Goal: Task Accomplishment & Management: Use online tool/utility

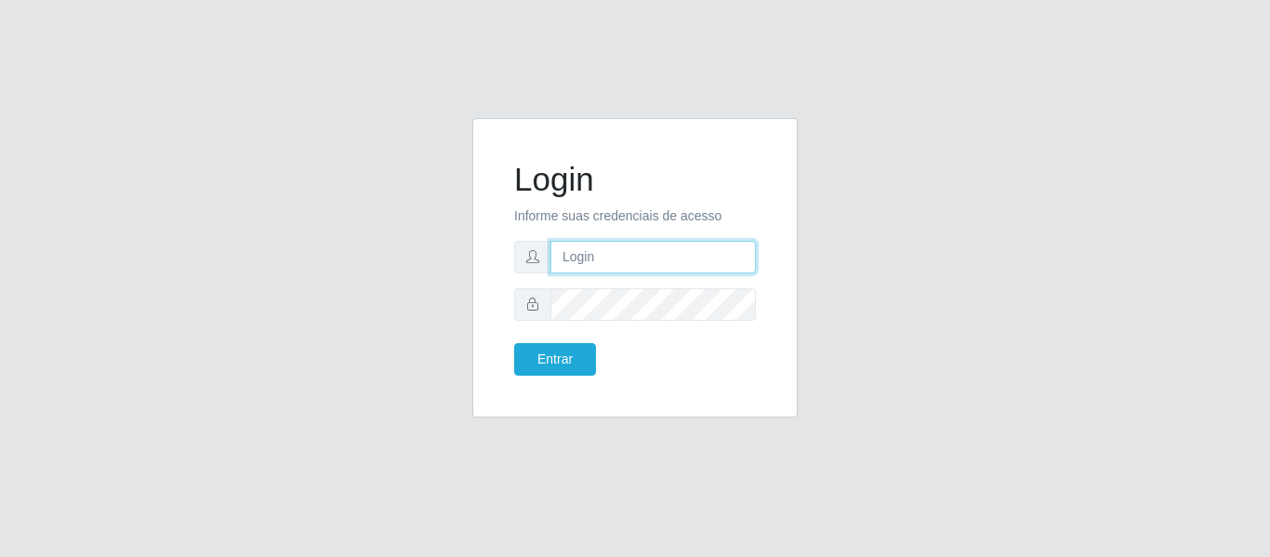
click at [603, 250] on input "text" at bounding box center [653, 257] width 206 height 33
type input "[PERSON_NAME]@hiperqueiroz.com.brvV"
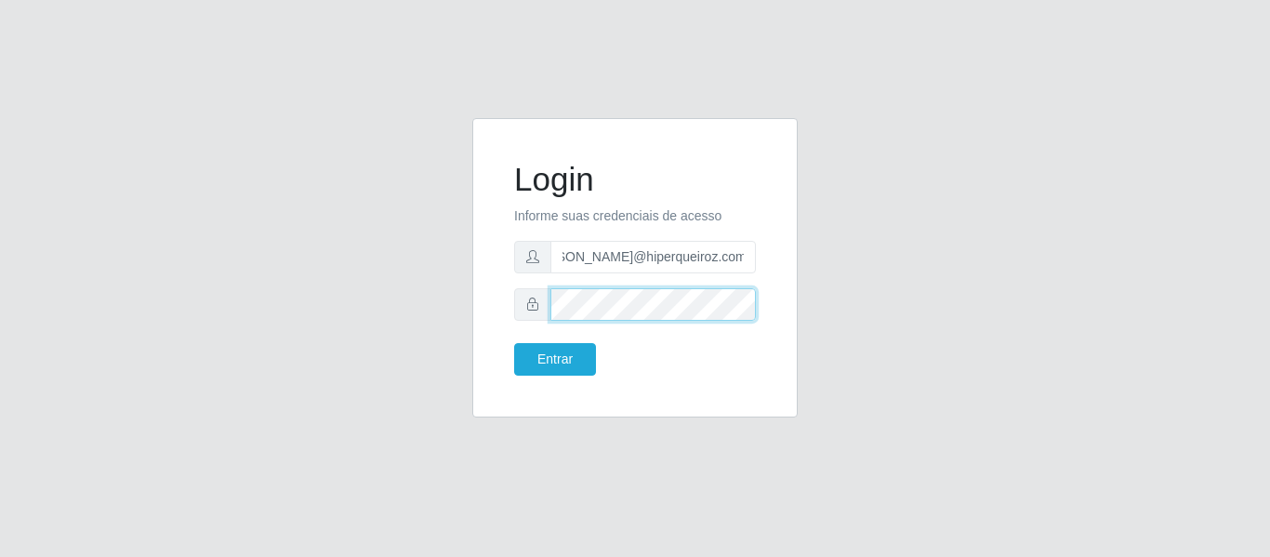
scroll to position [0, 0]
click at [1155, 169] on div "Login Informe suas credenciais de acesso [PERSON_NAME]@hiperqueiroz.com.brvV [P…" at bounding box center [635, 279] width 1060 height 322
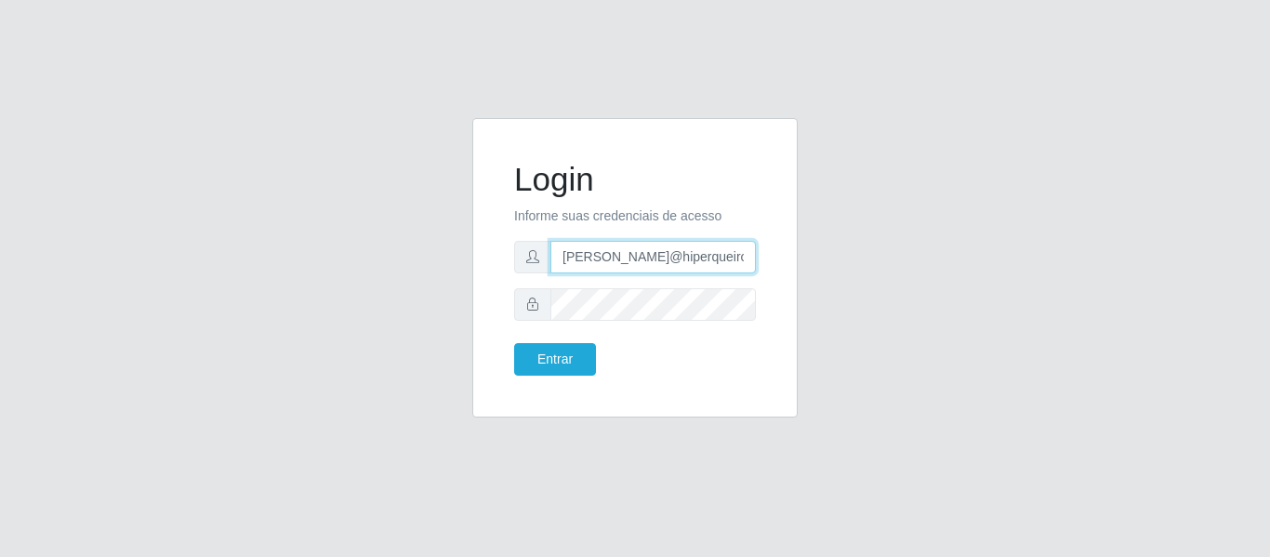
click at [728, 254] on input "[PERSON_NAME]@hiperqueiroz.com.brvV" at bounding box center [653, 257] width 206 height 33
drag, startPoint x: 752, startPoint y: 258, endPoint x: 759, endPoint y: 246, distance: 12.9
click at [751, 257] on input "[PERSON_NAME]@hiperqueiroz.com.brvV" at bounding box center [653, 257] width 206 height 33
click at [682, 246] on input "text" at bounding box center [653, 257] width 206 height 33
type input "[PERSON_NAME][EMAIL_ADDRESS][DOMAIN_NAME]"
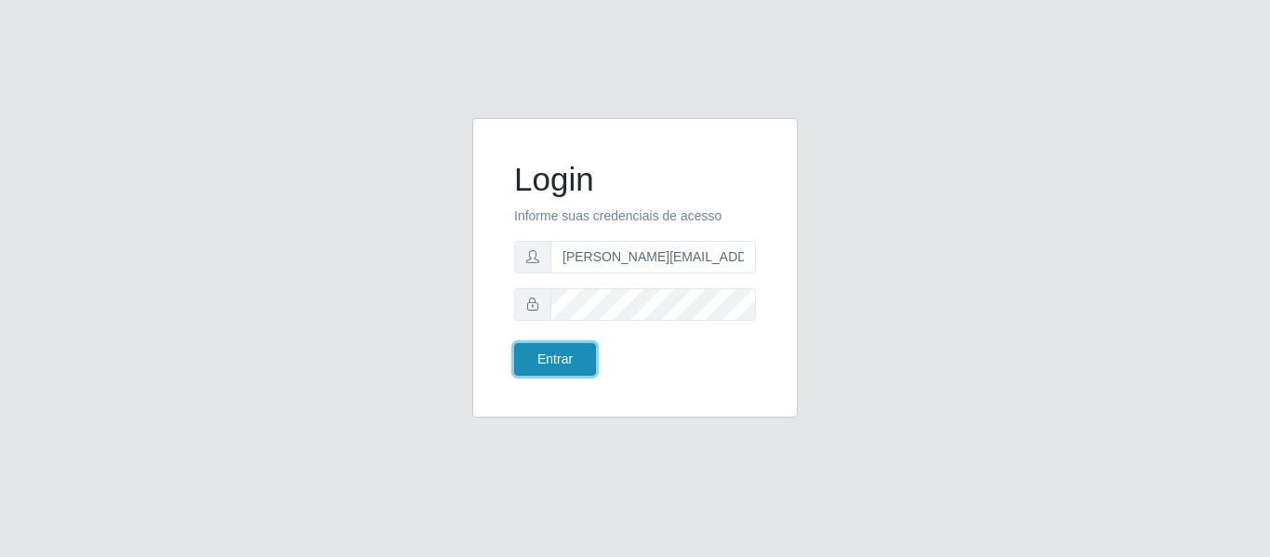
click at [564, 365] on button "Entrar" at bounding box center [555, 359] width 82 height 33
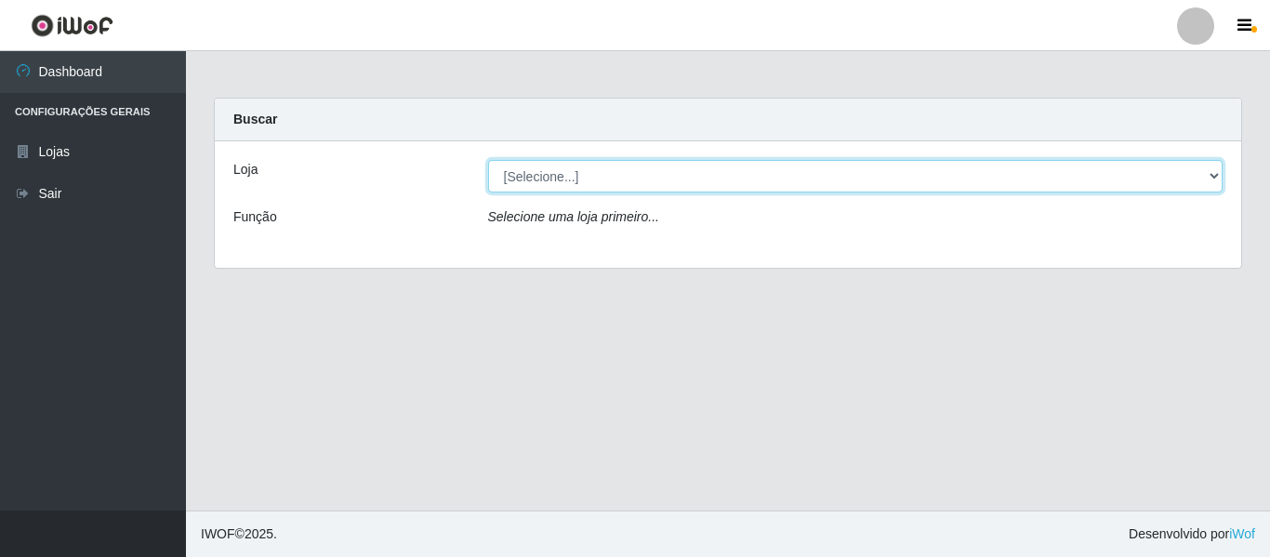
click at [1218, 168] on select "[Selecione...] Hiper Queiroz - Nova Betânia" at bounding box center [856, 176] width 736 height 33
select select "497"
click at [488, 160] on select "[Selecione...] Hiper Queiroz - Nova Betânia" at bounding box center [856, 176] width 736 height 33
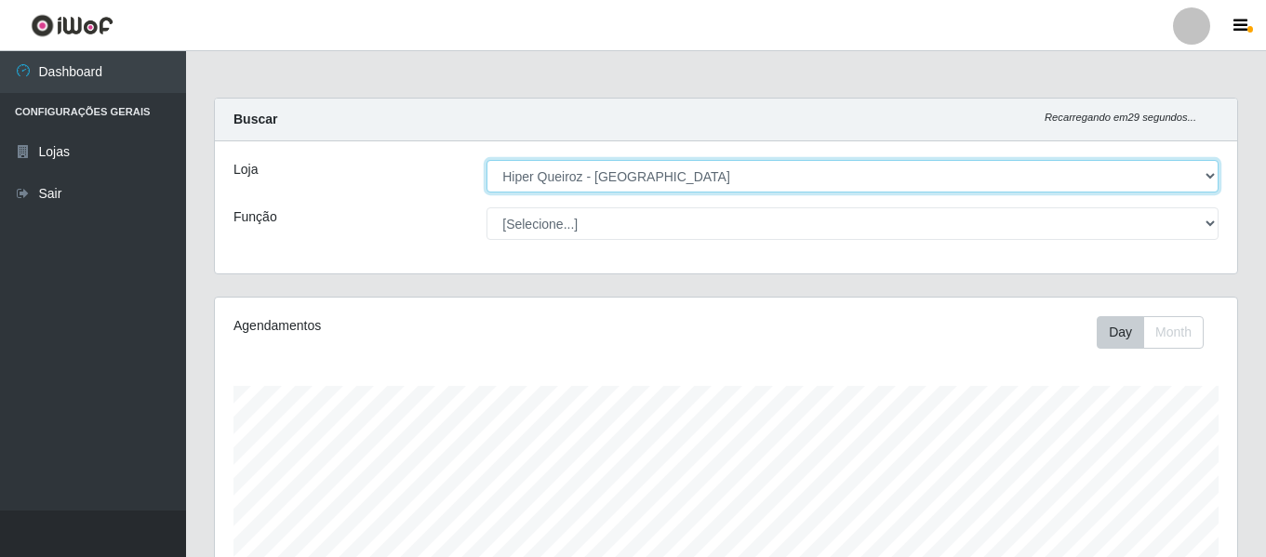
scroll to position [386, 1022]
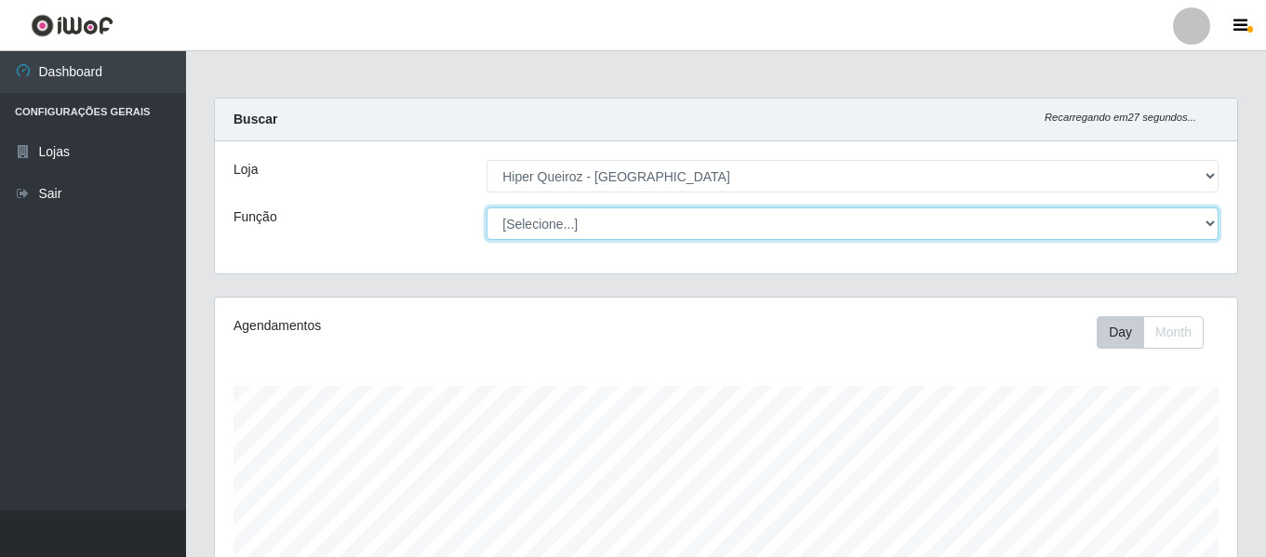
click at [1205, 219] on select "[Selecione...] ASG ASG + ASG ++ Embalador Embalador + Embalador ++ Operador de …" at bounding box center [852, 223] width 732 height 33
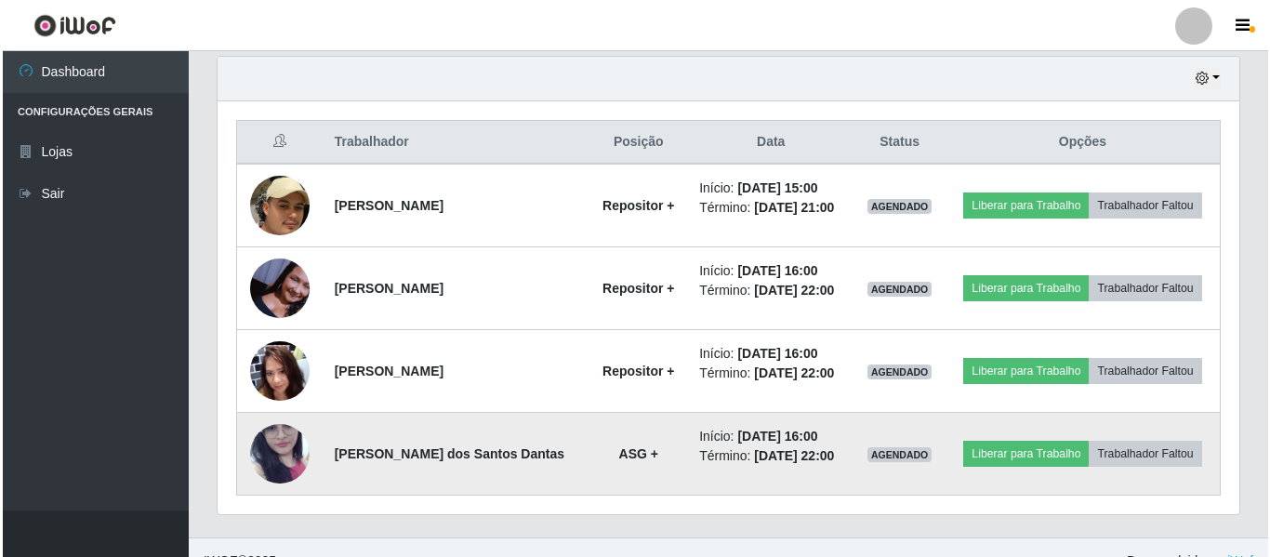
scroll to position [678, 0]
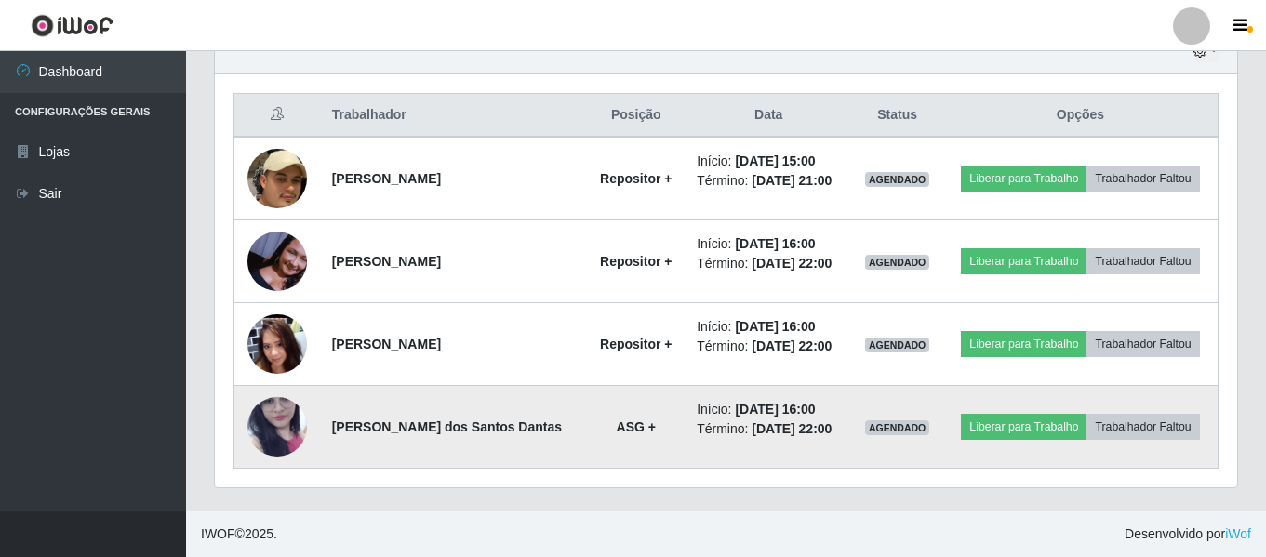
click at [294, 431] on img at bounding box center [277, 427] width 60 height 132
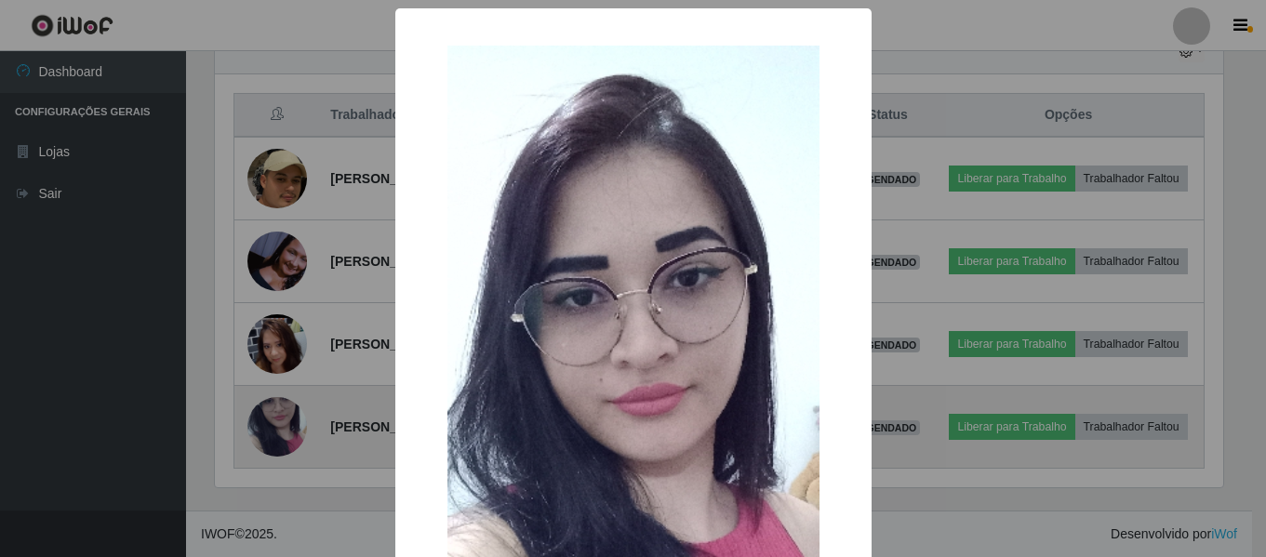
scroll to position [386, 1013]
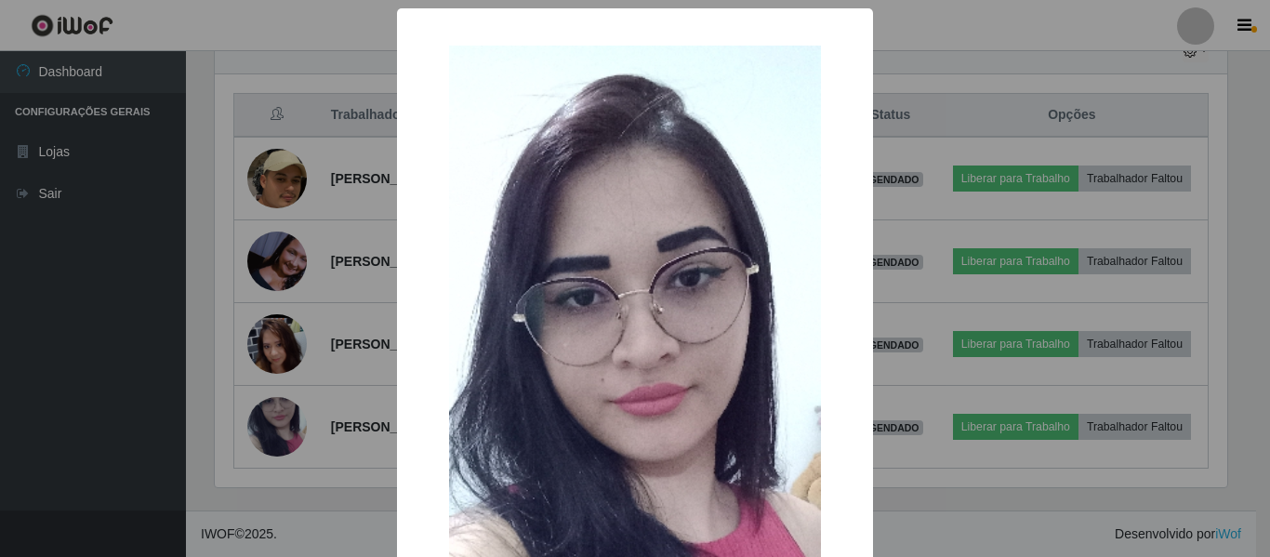
click at [349, 428] on div "× OK Cancel" at bounding box center [635, 278] width 1270 height 557
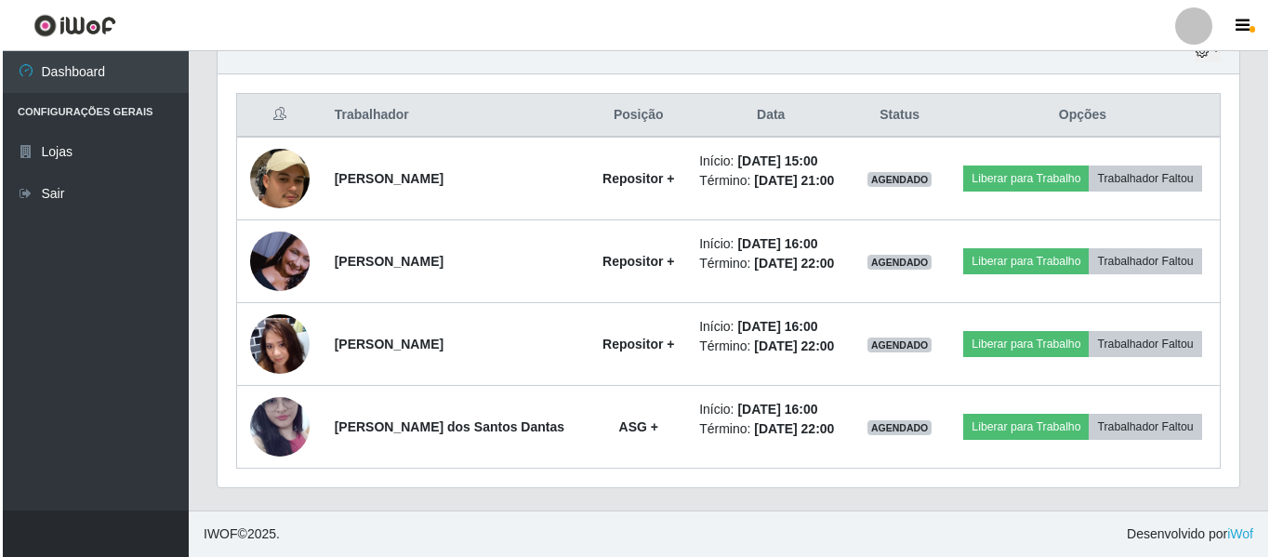
scroll to position [386, 1022]
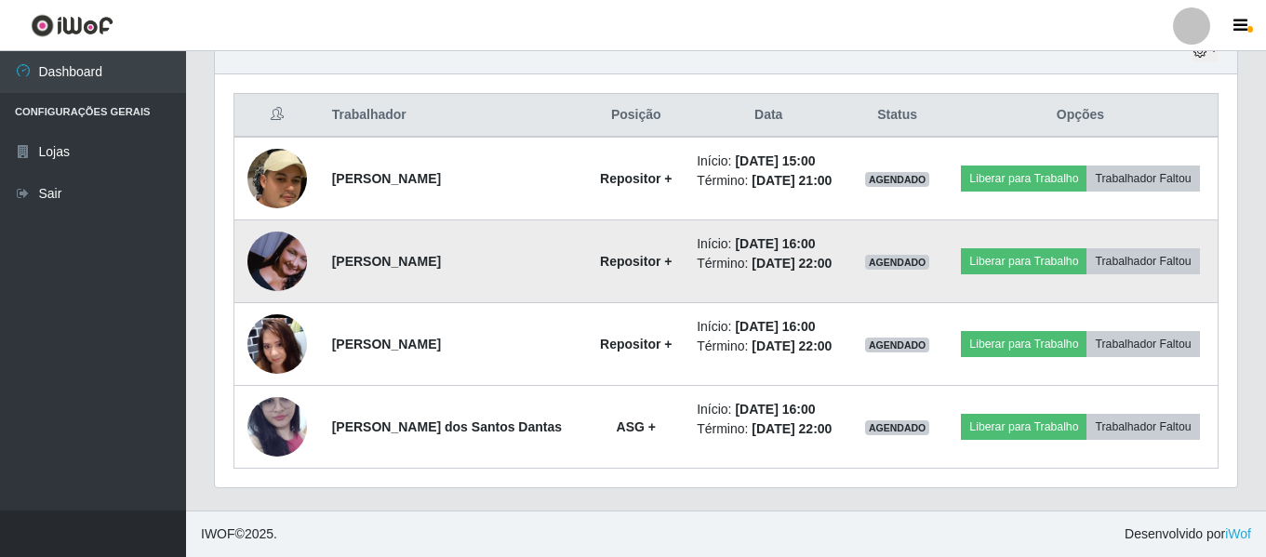
click at [291, 272] on img at bounding box center [277, 262] width 60 height 60
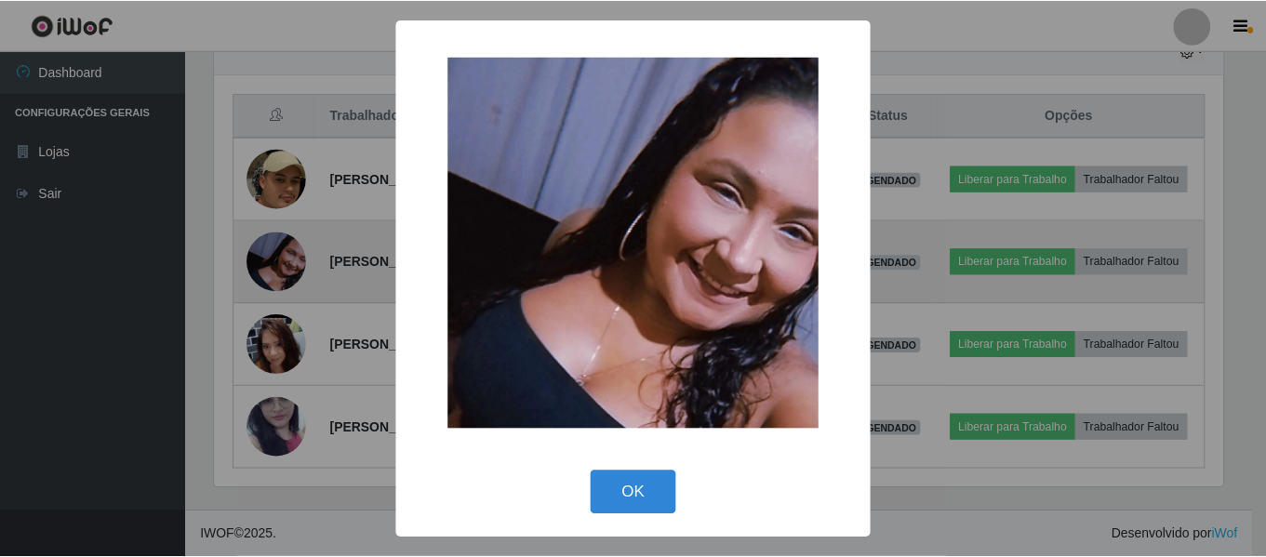
scroll to position [386, 1013]
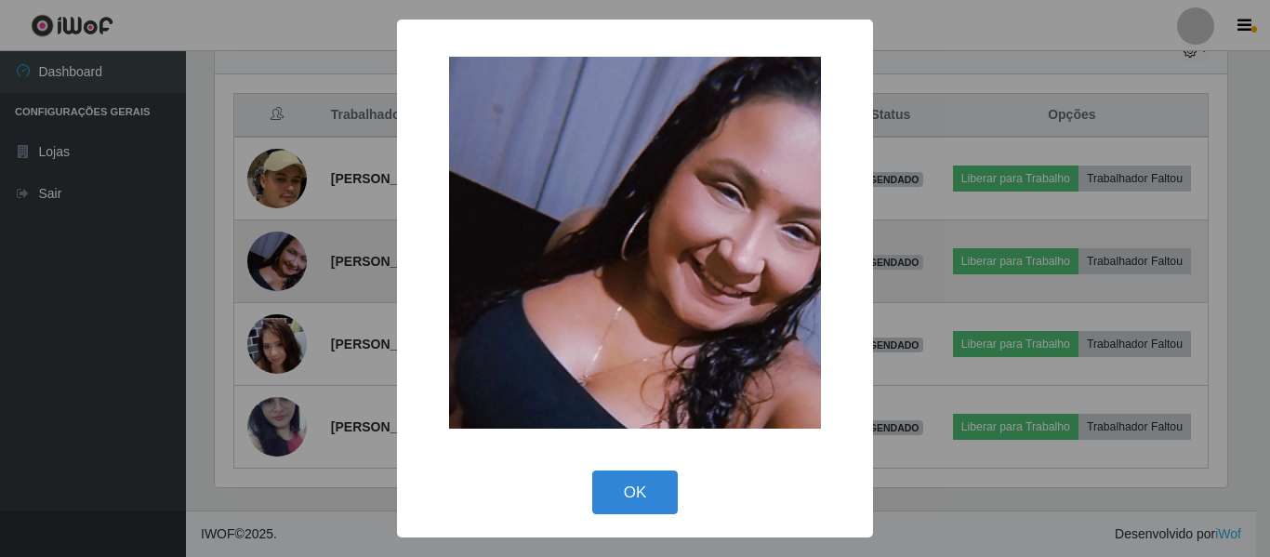
click at [291, 272] on div "× OK Cancel" at bounding box center [635, 278] width 1270 height 557
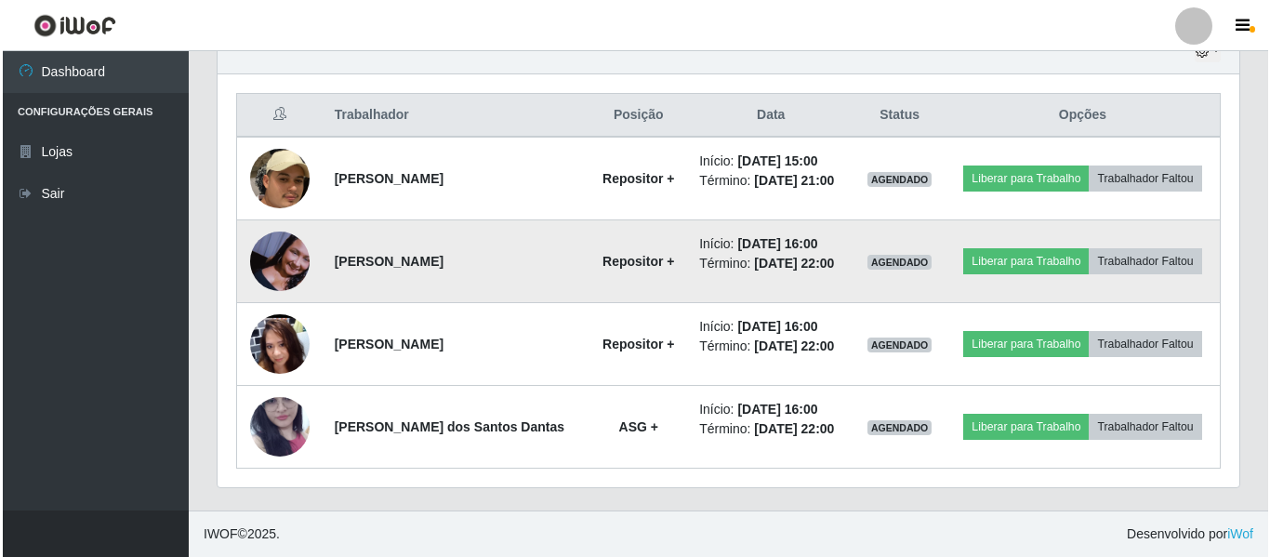
scroll to position [386, 1022]
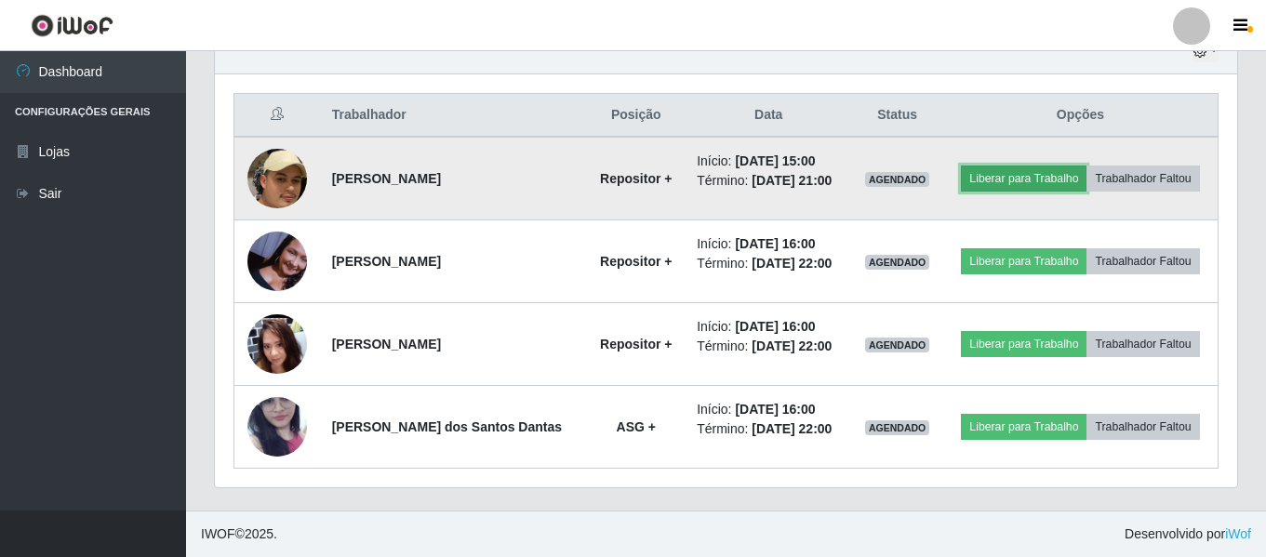
click at [1030, 178] on button "Liberar para Trabalho" at bounding box center [1024, 179] width 126 height 26
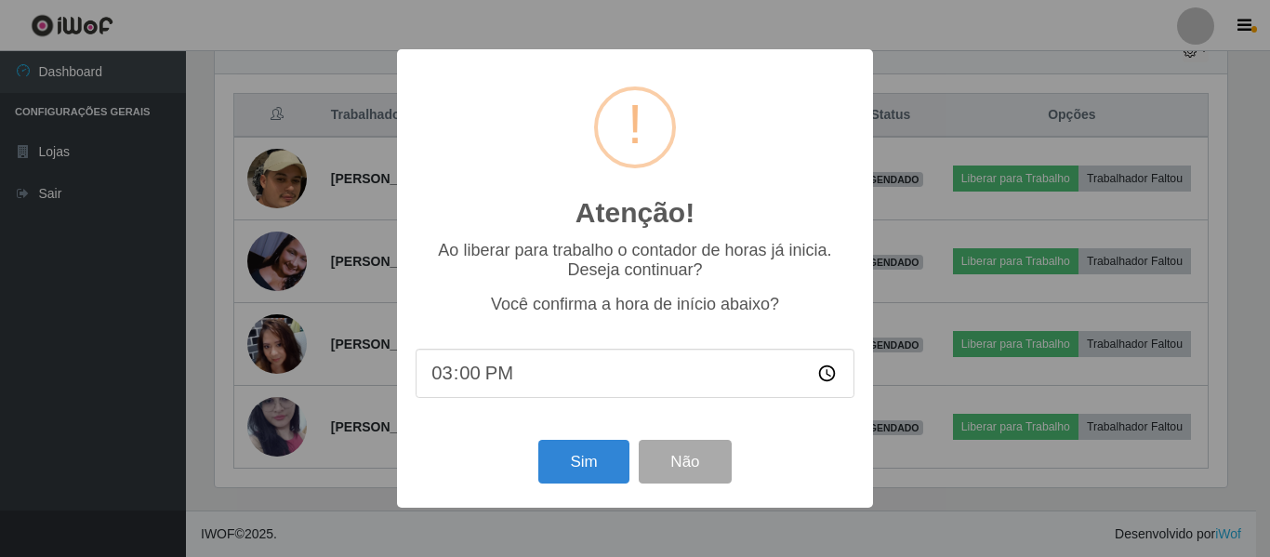
type input "15:03"
click at [587, 462] on button "Sim" at bounding box center [583, 462] width 90 height 44
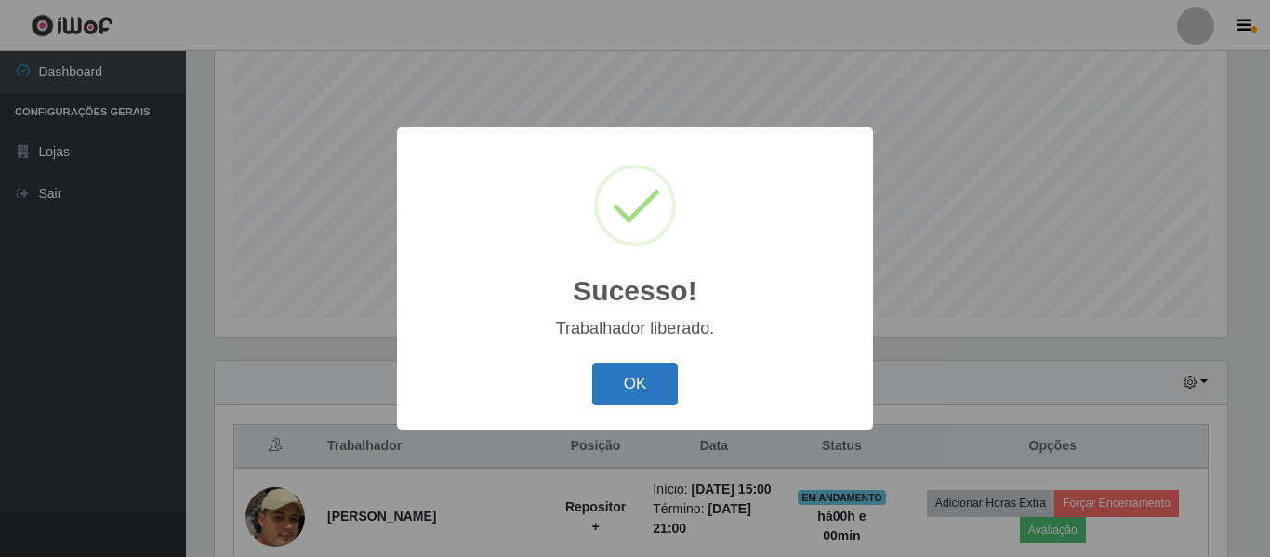
click at [634, 390] on button "OK" at bounding box center [635, 385] width 86 height 44
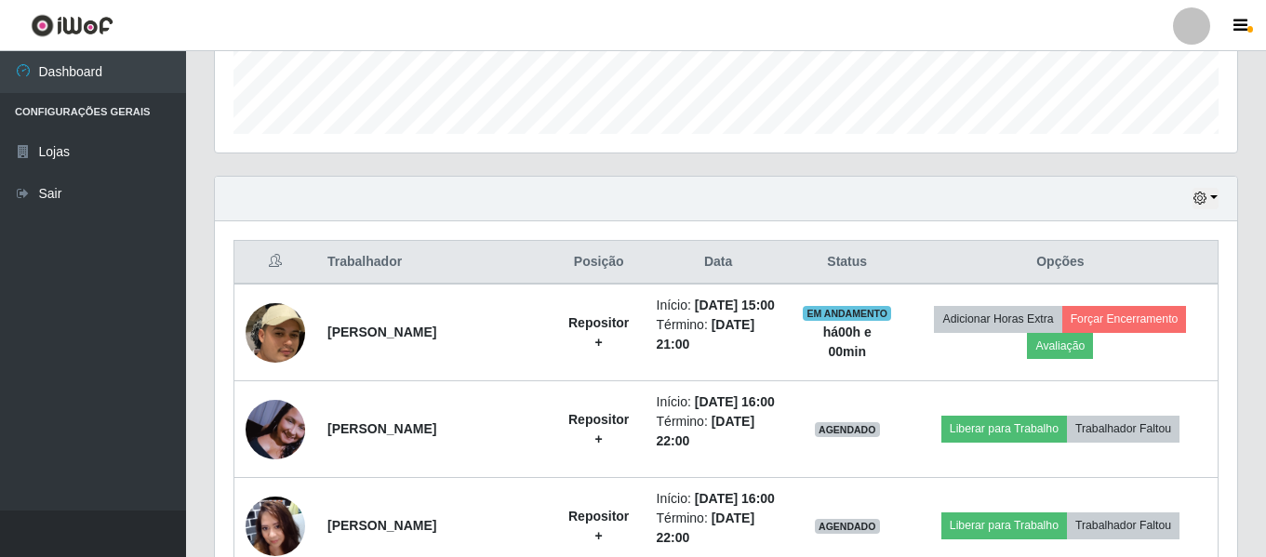
scroll to position [533, 0]
